Goal: Download file/media

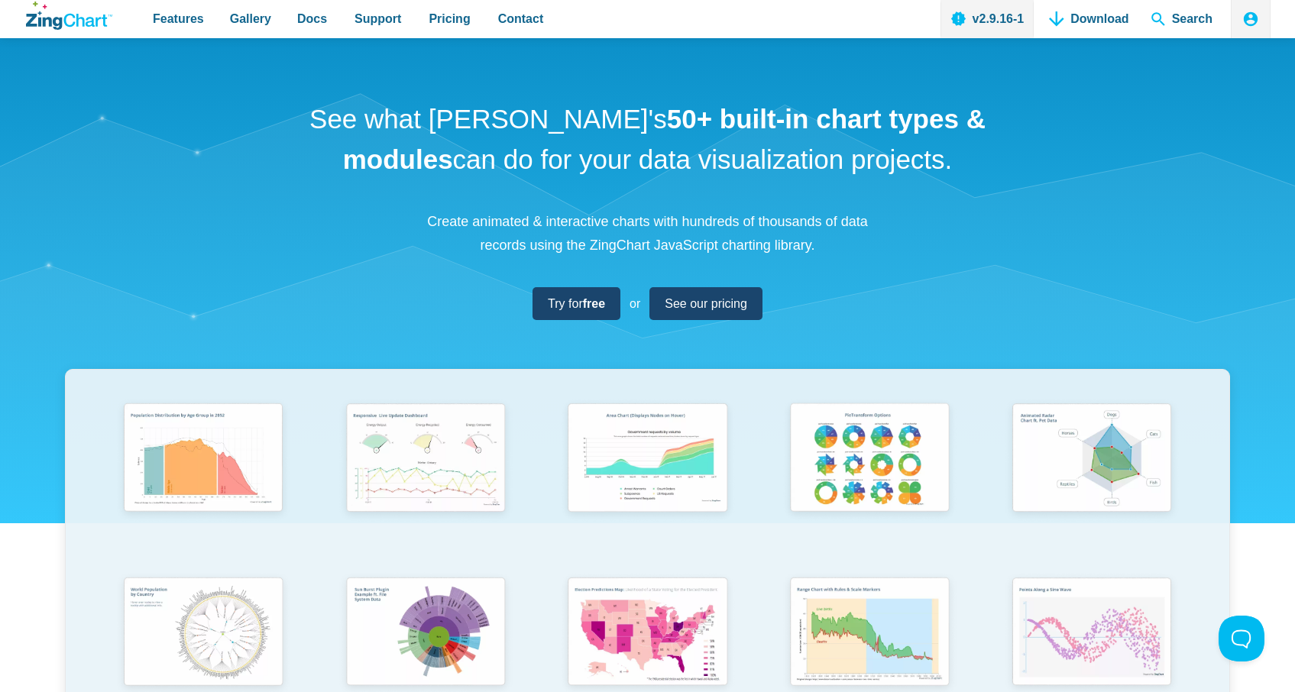
click at [607, 281] on div "See what [PERSON_NAME]'s 50+ built-in chart types & modules can do for your dat…" at bounding box center [647, 505] width 1295 height 934
click at [603, 296] on link "Try for free" at bounding box center [576, 303] width 88 height 33
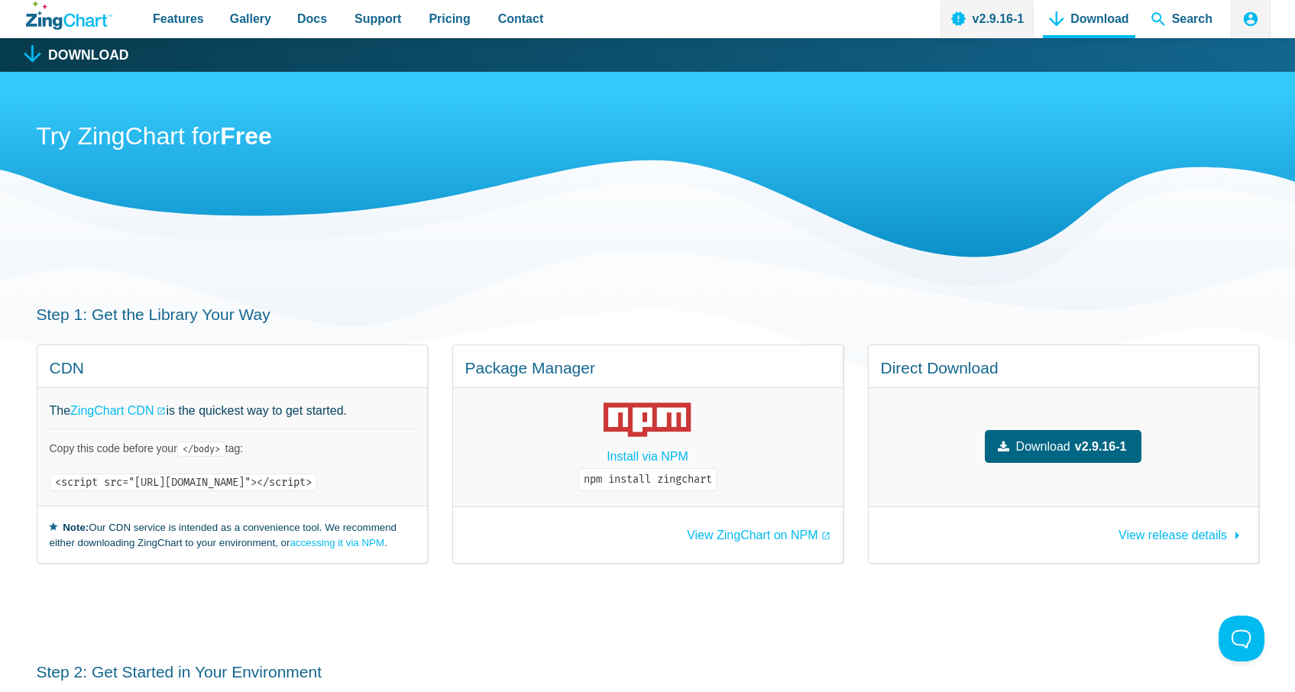
click at [1040, 457] on span "Download" at bounding box center [1043, 446] width 54 height 21
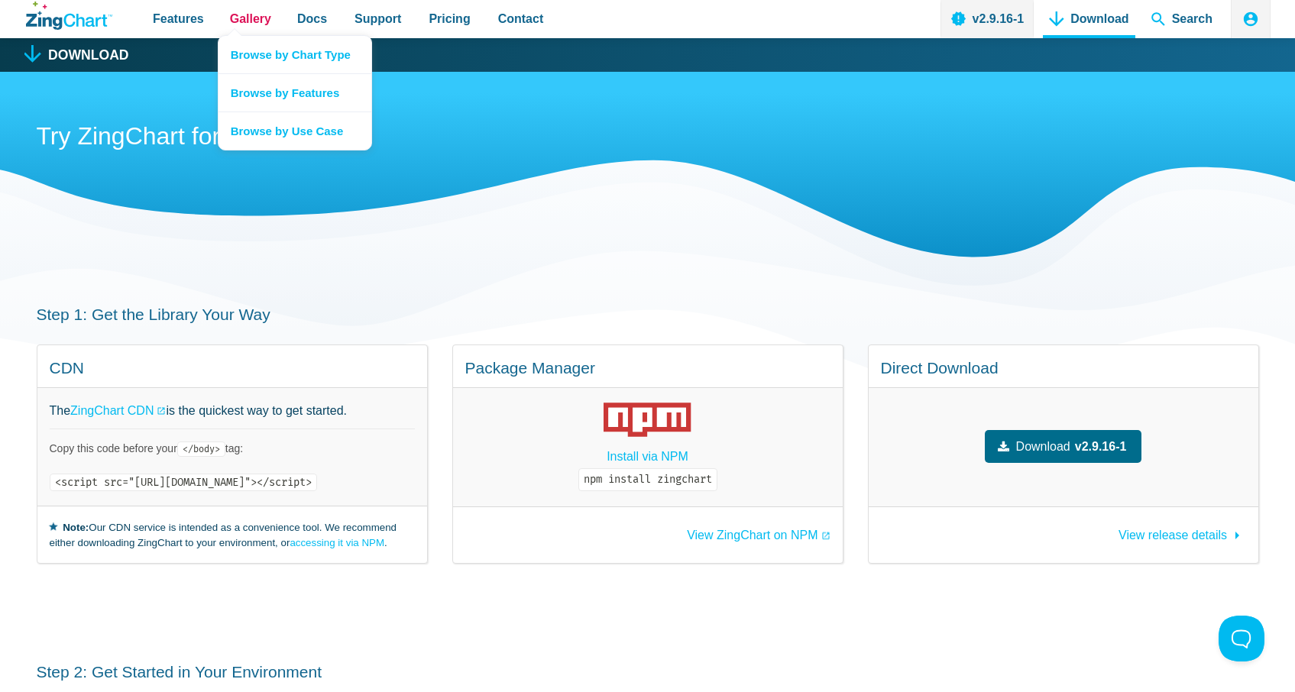
click at [243, 12] on span "Gallery" at bounding box center [250, 18] width 41 height 21
